Goal: Information Seeking & Learning: Check status

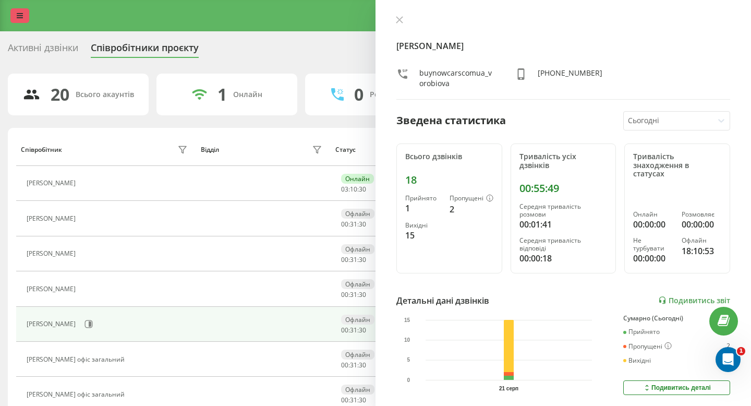
click at [18, 13] on icon at bounding box center [20, 15] width 6 height 7
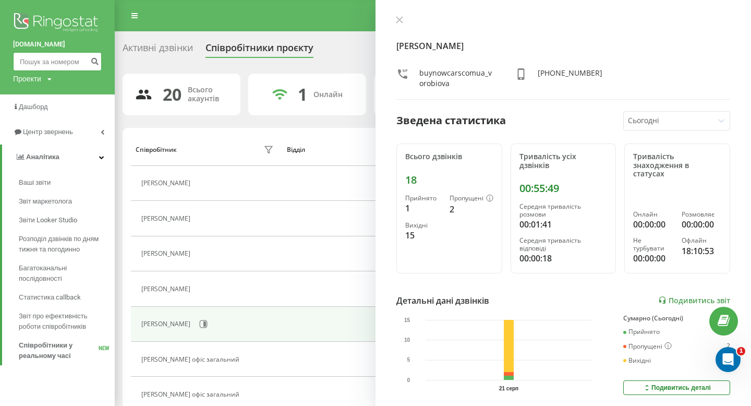
click at [50, 65] on input at bounding box center [57, 61] width 89 height 19
paste input "0734623589"
type input "0734623589"
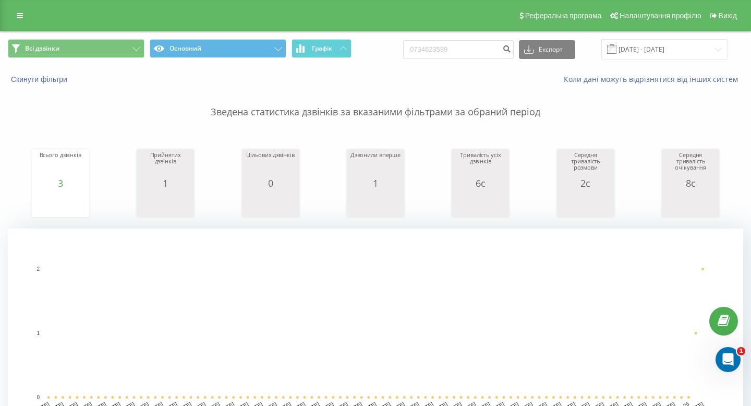
scroll to position [357, 0]
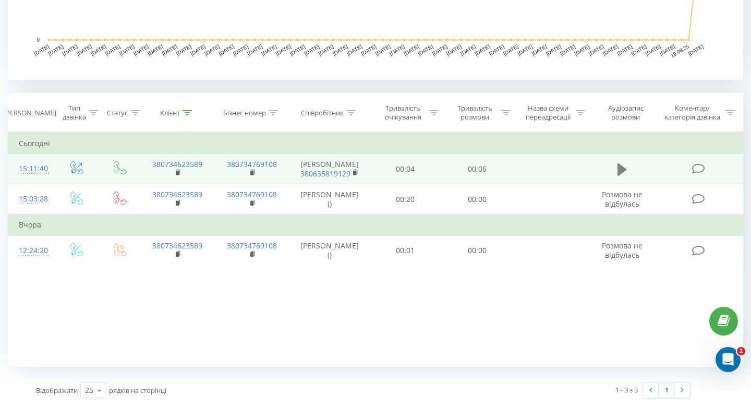
click at [619, 174] on icon at bounding box center [621, 169] width 9 height 13
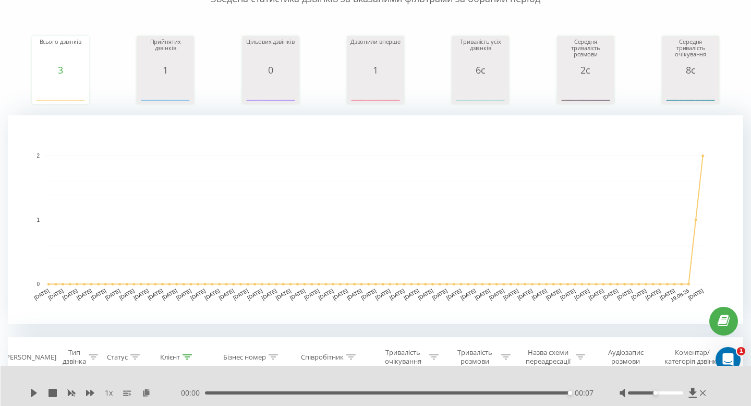
scroll to position [0, 0]
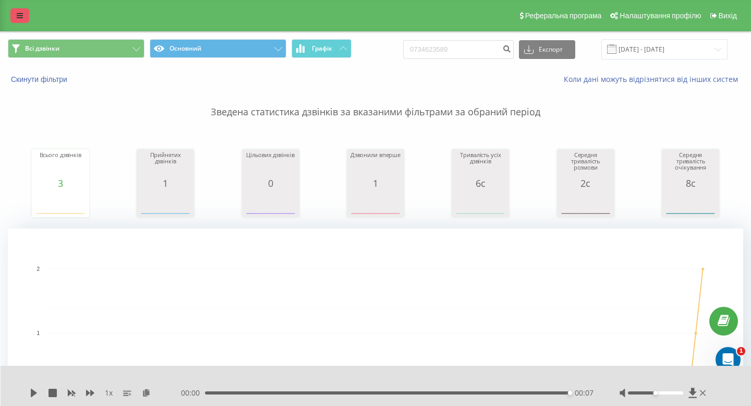
click at [27, 21] on link at bounding box center [19, 15] width 19 height 15
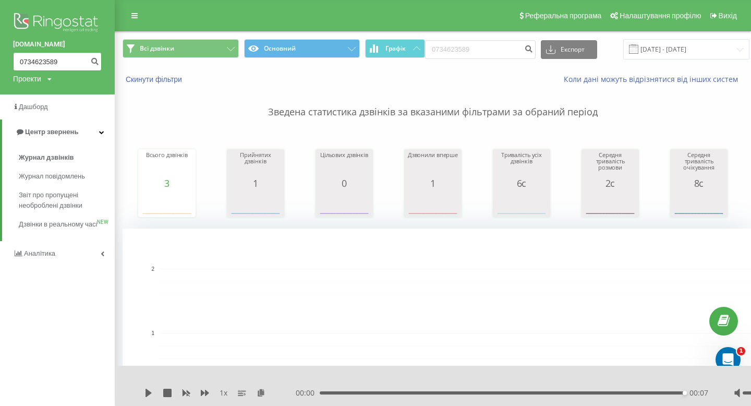
click at [46, 63] on input "0734623589" at bounding box center [57, 61] width 89 height 19
paste input "508027382"
type input "0508027382"
click at [95, 60] on icon "submit" at bounding box center [94, 60] width 9 height 6
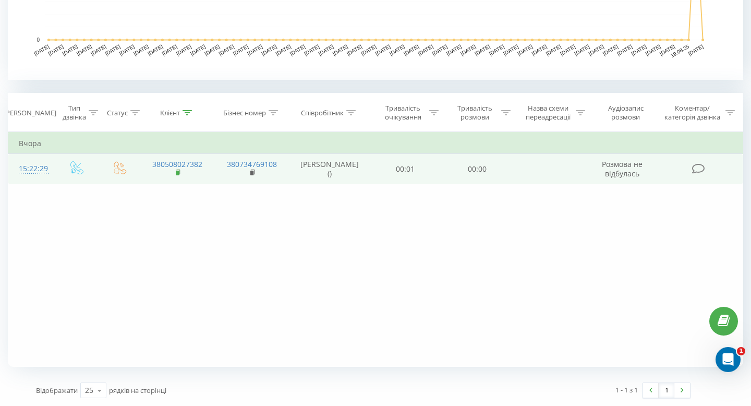
click at [176, 172] on rect at bounding box center [177, 173] width 3 height 5
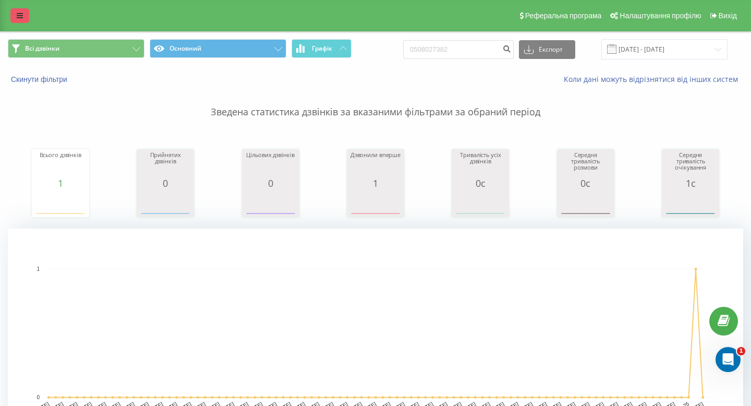
click at [19, 17] on icon at bounding box center [20, 15] width 6 height 7
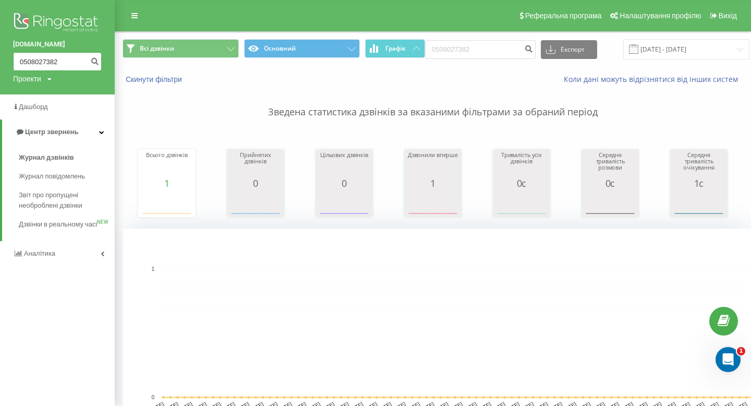
click at [30, 62] on input "0508027382" at bounding box center [57, 61] width 89 height 19
paste input "73232020"
type input "0732320202"
